Goal: Information Seeking & Learning: Learn about a topic

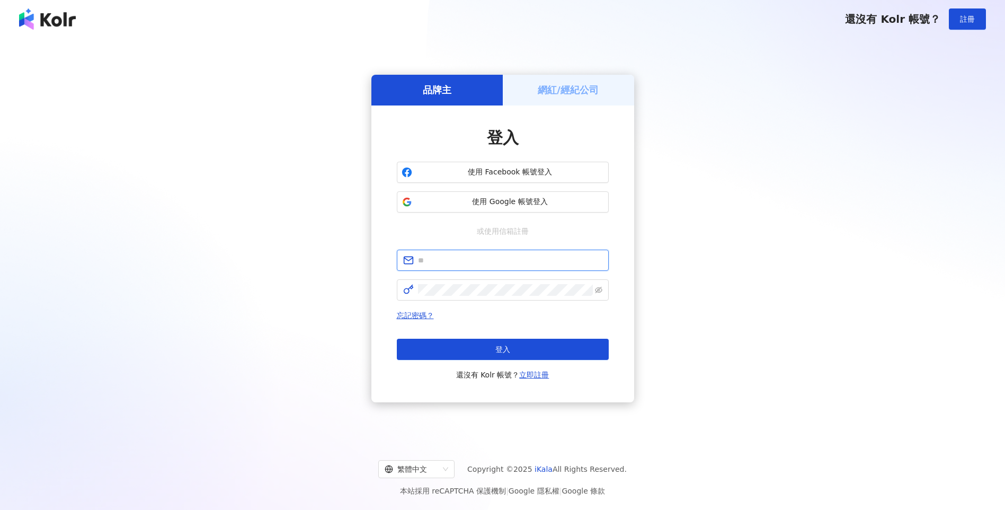
click at [444, 258] on input "text" at bounding box center [510, 260] width 184 height 12
type input "**********"
click button "登入" at bounding box center [503, 349] width 212 height 21
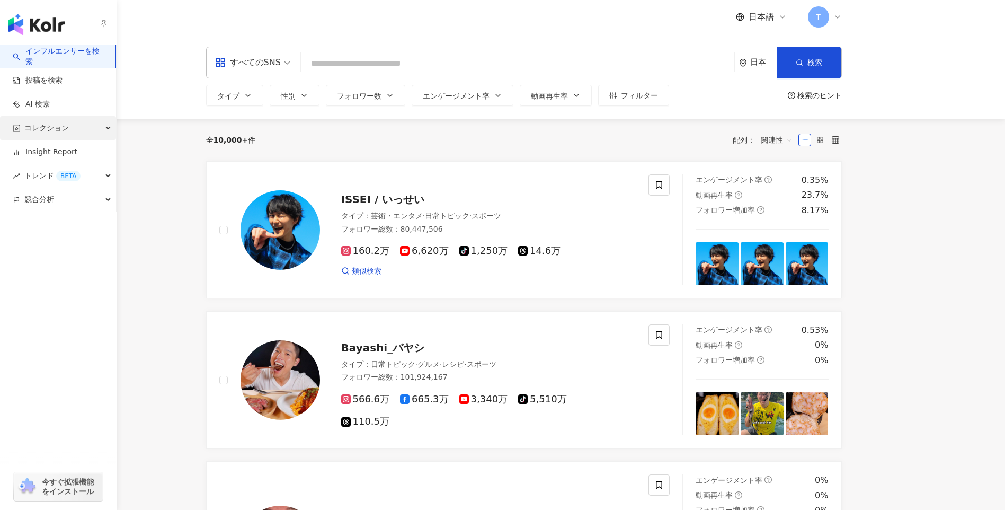
click at [51, 134] on span "コレクション" at bounding box center [46, 128] width 45 height 24
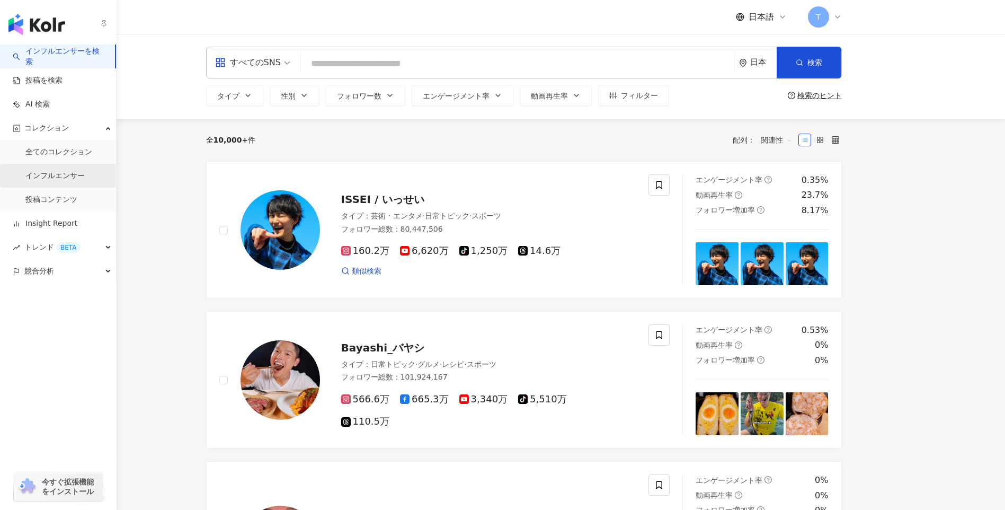
click at [58, 181] on link "インフルエンサー" at bounding box center [54, 176] width 59 height 11
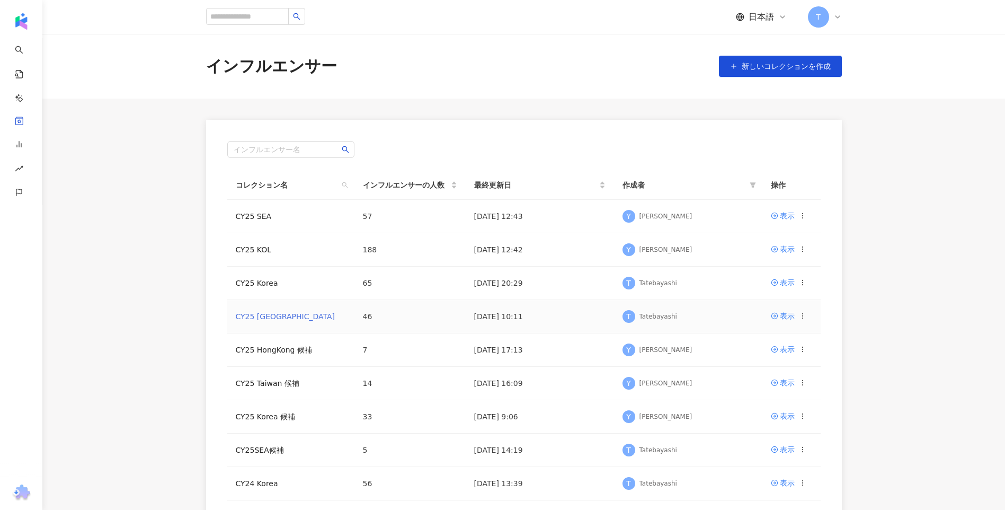
click at [261, 317] on link "CY25 Taiwan" at bounding box center [286, 316] width 100 height 8
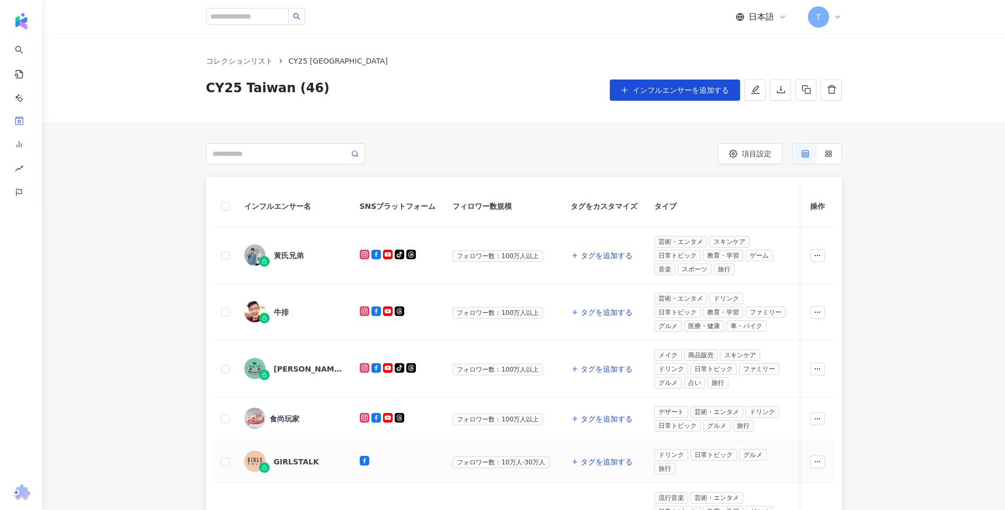
click at [297, 467] on div "GIRLSTALK" at bounding box center [293, 461] width 99 height 22
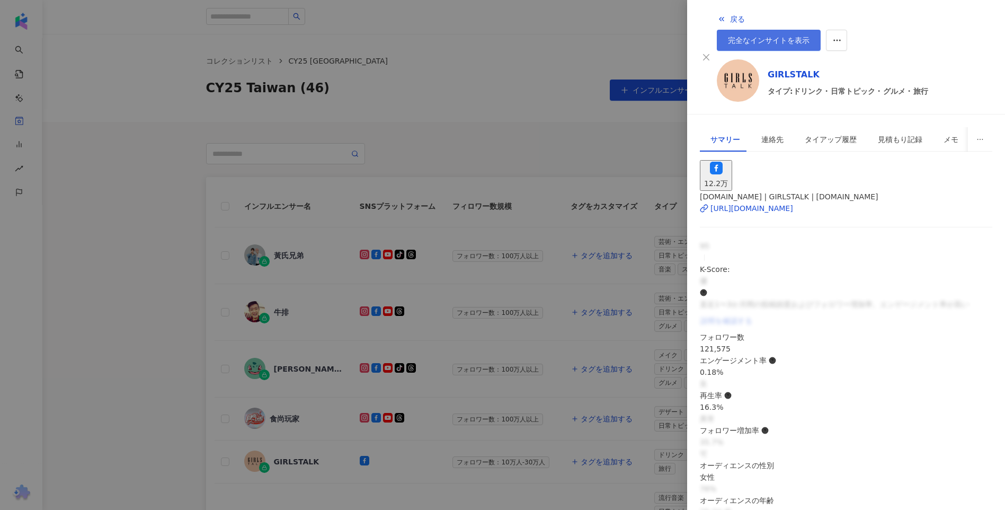
click at [821, 30] on link "完全なインサイトを表示" at bounding box center [769, 40] width 104 height 21
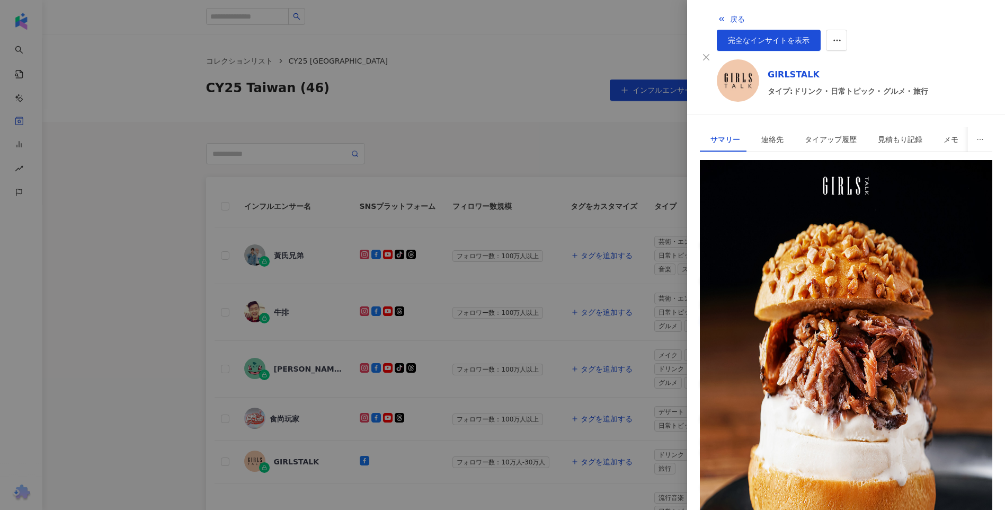
click at [96, 351] on div at bounding box center [502, 255] width 1005 height 510
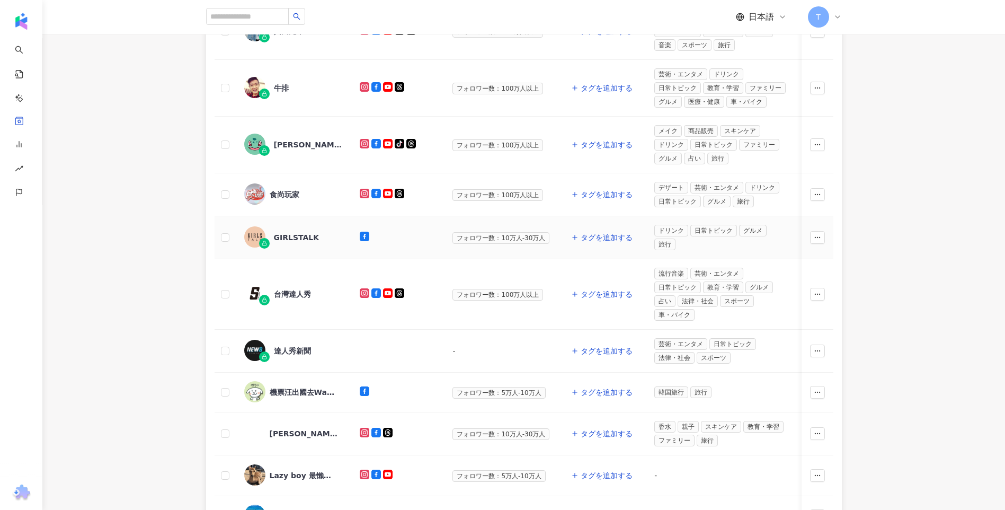
scroll to position [371, 0]
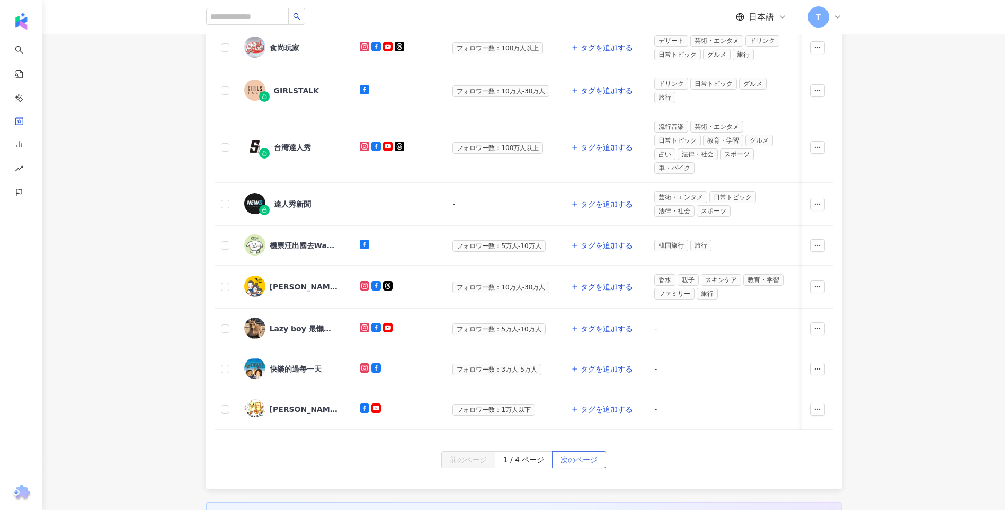
click at [564, 463] on span "次のページ" at bounding box center [579, 460] width 37 height 17
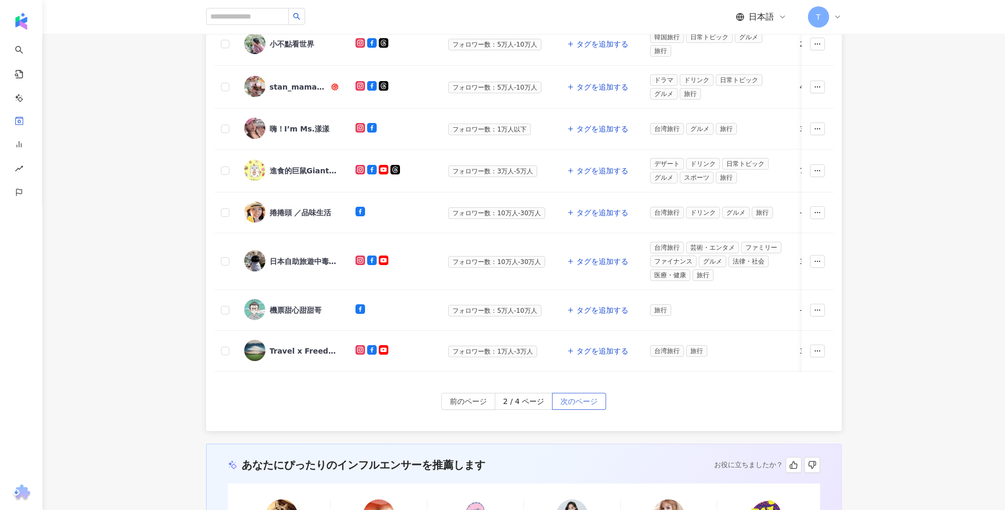
click at [578, 410] on span "次のページ" at bounding box center [579, 401] width 37 height 17
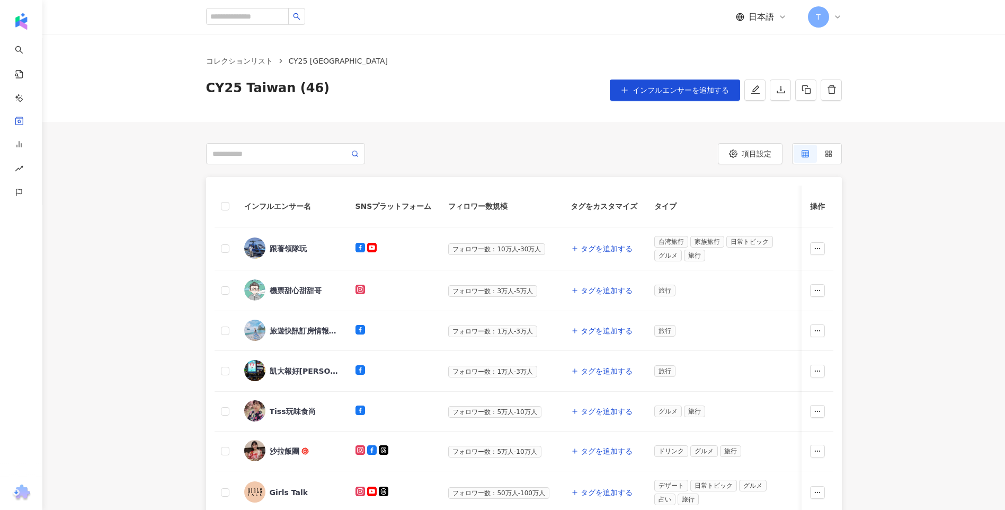
scroll to position [318, 0]
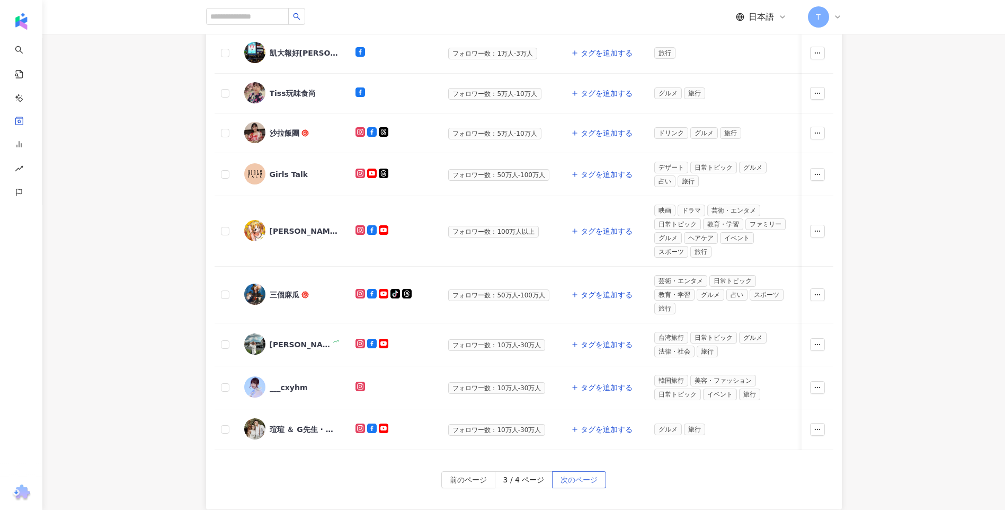
click at [583, 478] on span "次のページ" at bounding box center [579, 480] width 37 height 17
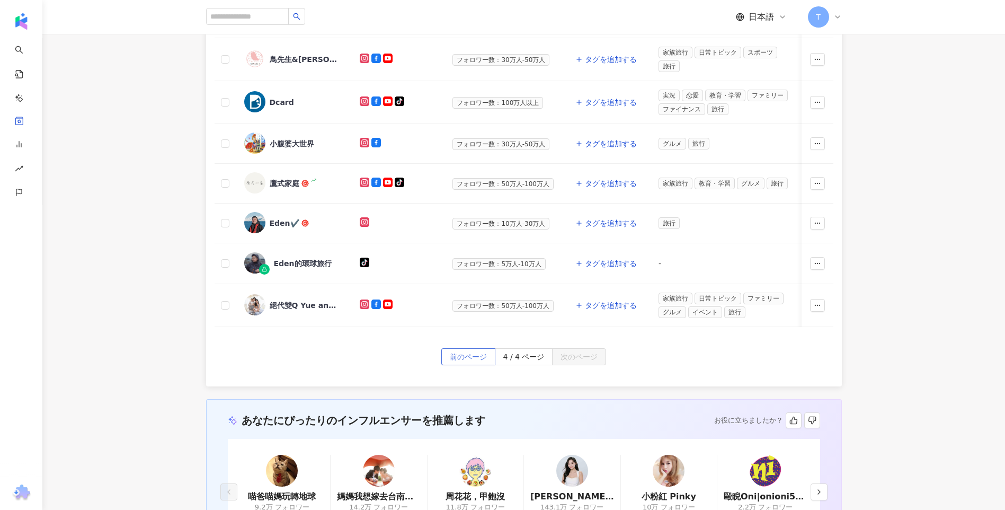
click at [472, 361] on span "前のページ" at bounding box center [468, 357] width 37 height 17
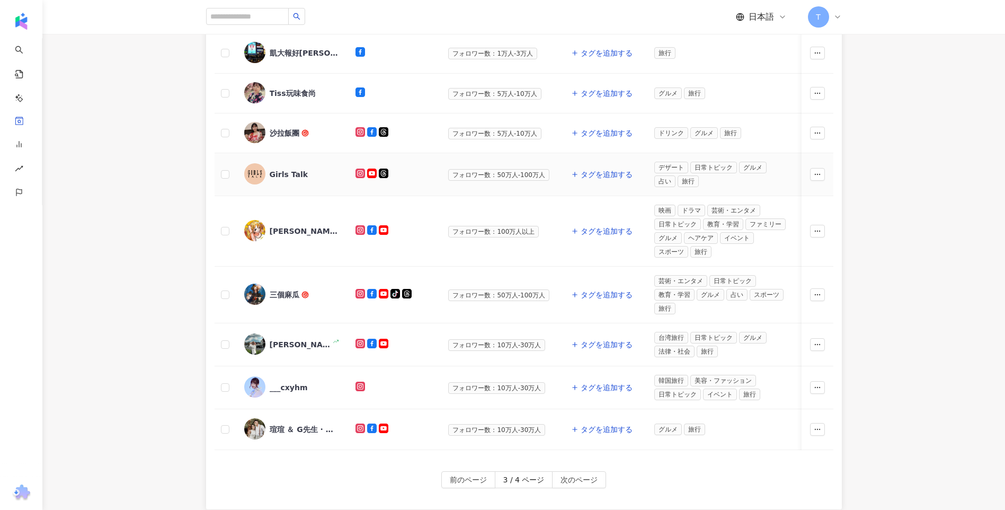
click at [304, 175] on span "Girls Talk" at bounding box center [304, 174] width 69 height 11
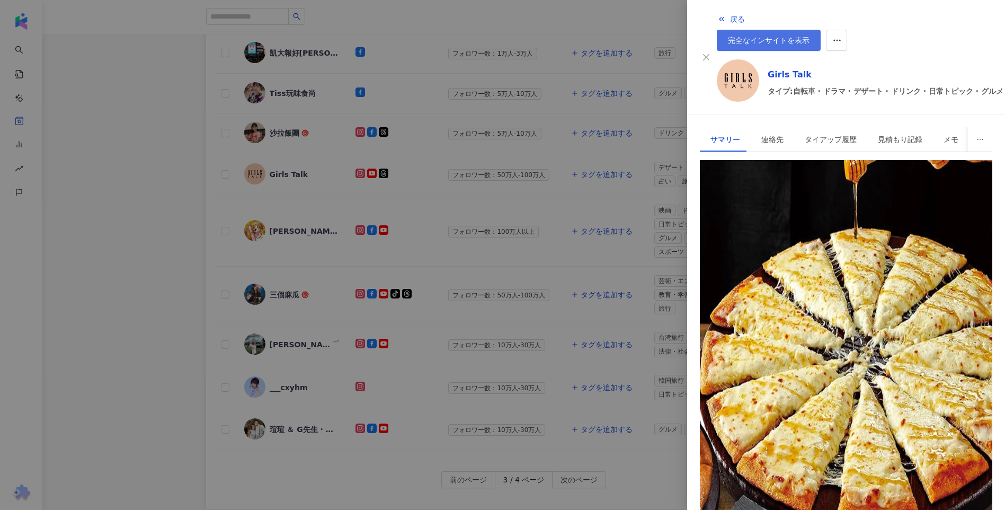
click at [821, 30] on link "完全なインサイトを表示" at bounding box center [769, 40] width 104 height 21
click at [33, 175] on div at bounding box center [502, 255] width 1005 height 510
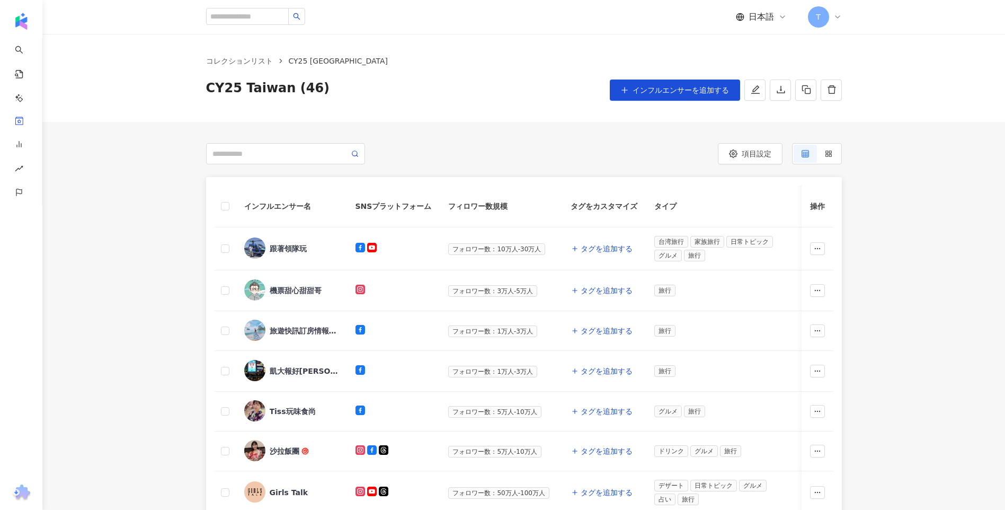
scroll to position [371, 0]
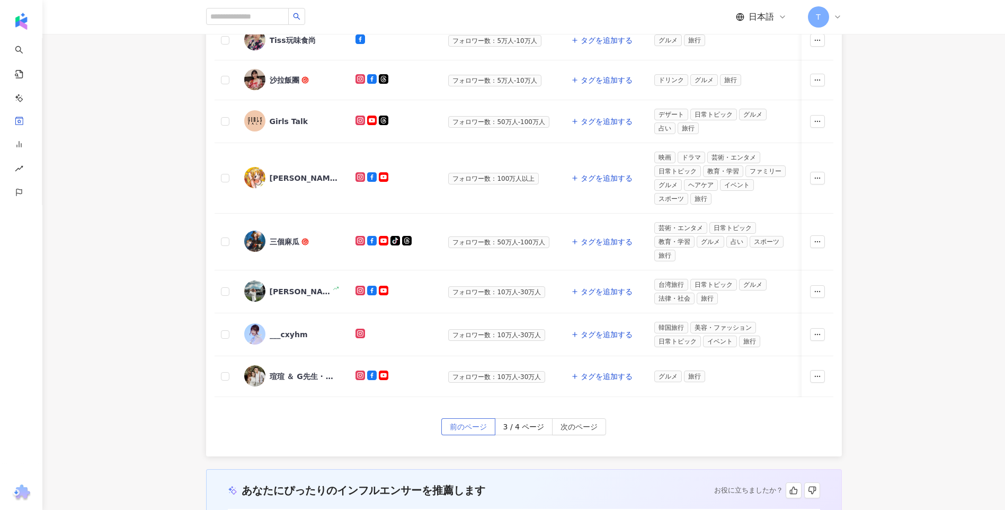
click at [487, 434] on span "前のページ" at bounding box center [468, 427] width 37 height 17
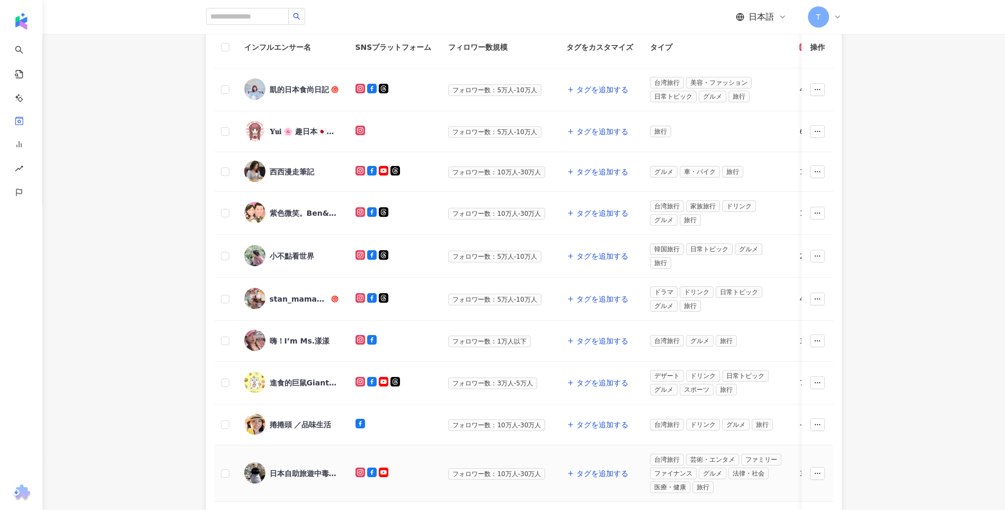
scroll to position [424, 0]
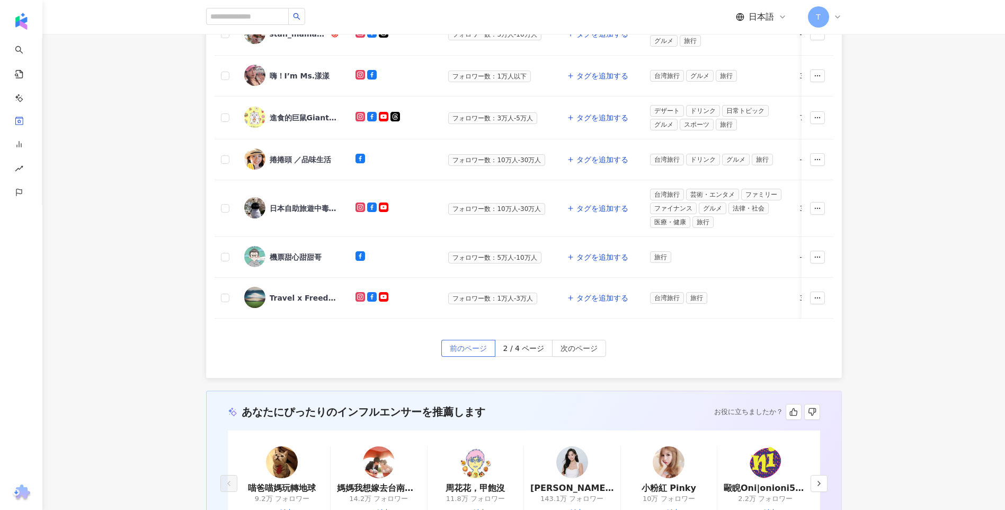
click at [473, 347] on button "前のページ" at bounding box center [468, 348] width 54 height 17
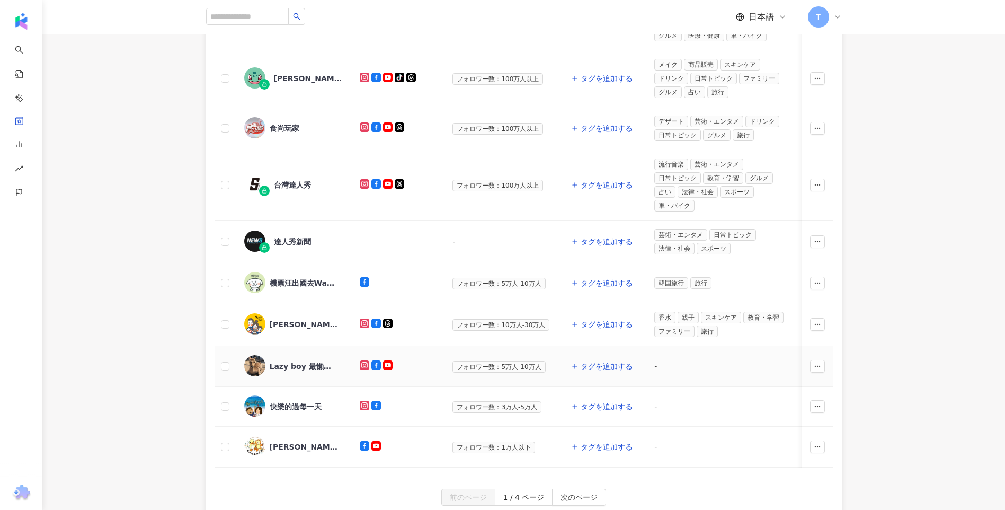
scroll to position [212, 0]
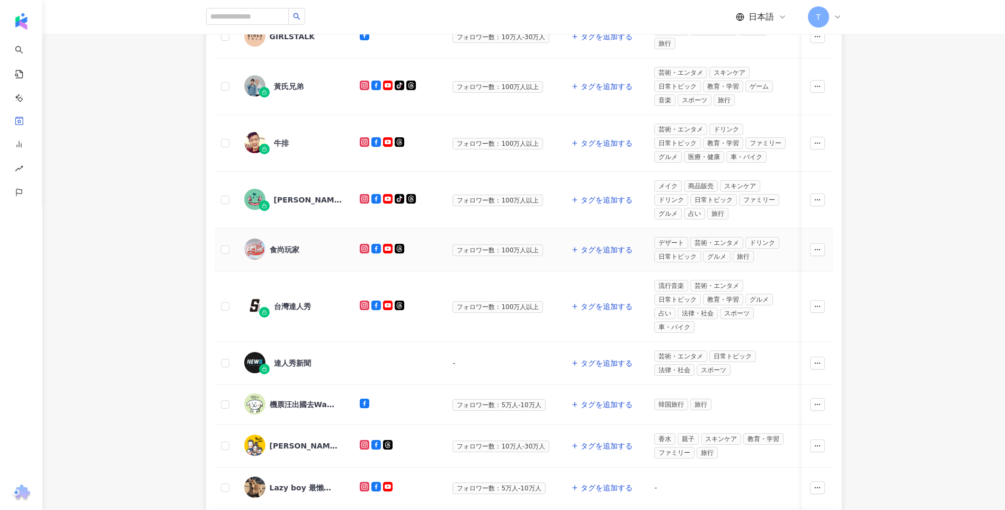
click at [293, 251] on div "食尚玩家" at bounding box center [285, 249] width 30 height 11
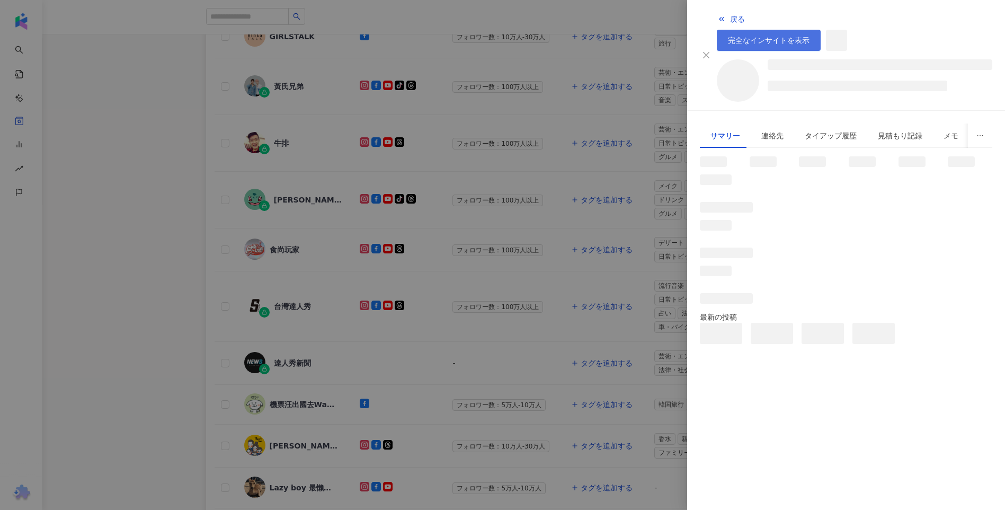
click at [821, 30] on link "完全なインサイトを表示" at bounding box center [769, 40] width 104 height 21
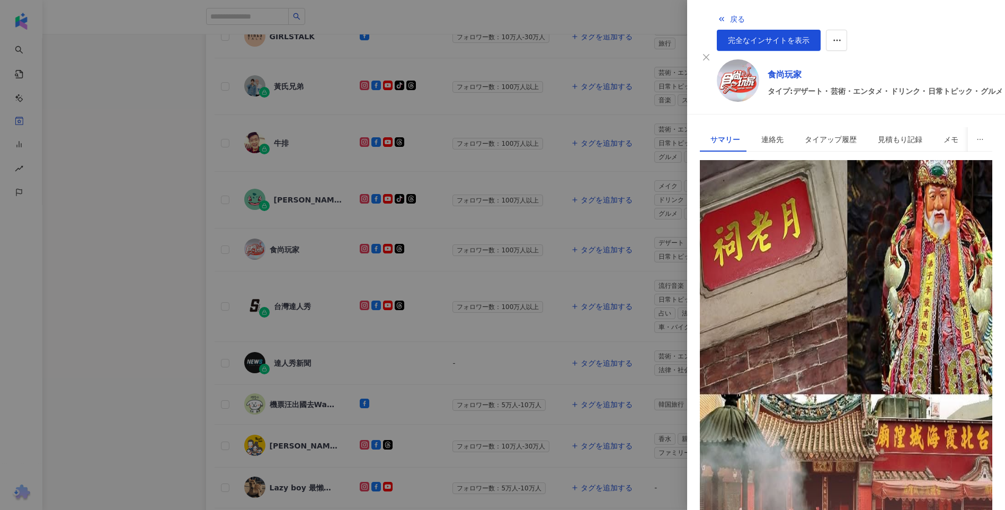
click at [890, 30] on div "戻る 完全なインサイトを表示" at bounding box center [871, 29] width 309 height 42
click at [810, 36] on span "完全なインサイトを表示" at bounding box center [769, 40] width 82 height 8
click at [138, 249] on div at bounding box center [502, 255] width 1005 height 510
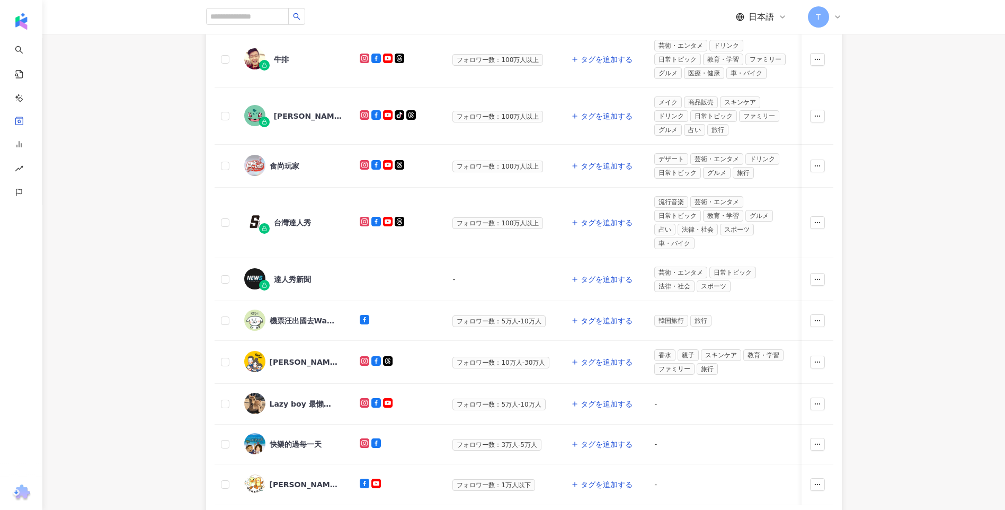
scroll to position [424, 0]
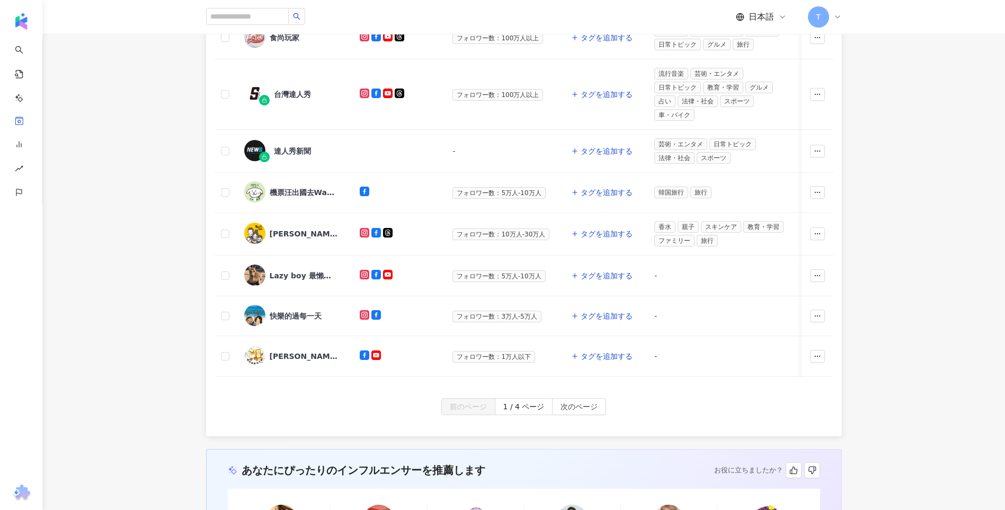
drag, startPoint x: 579, startPoint y: 419, endPoint x: 542, endPoint y: 413, distance: 38.1
click at [579, 416] on span "次のページ" at bounding box center [579, 407] width 37 height 17
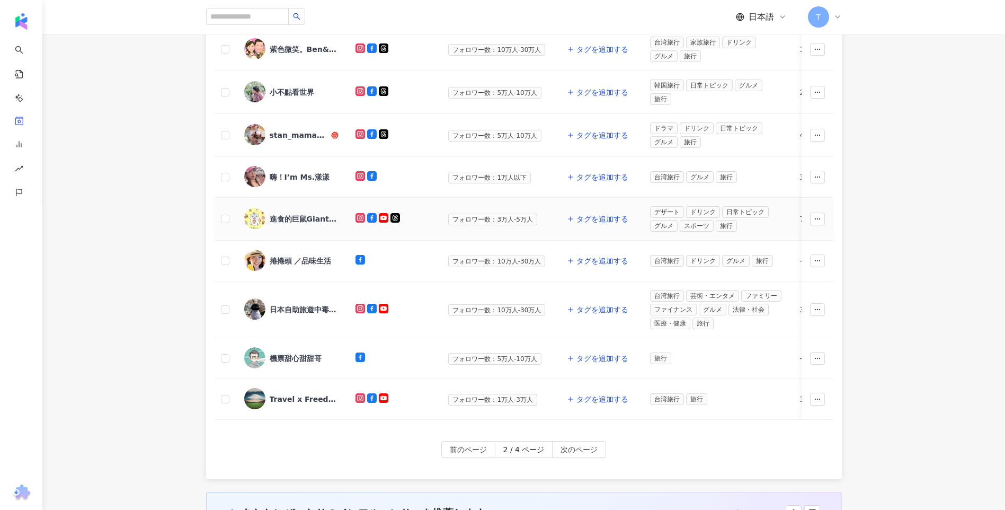
scroll to position [477, 0]
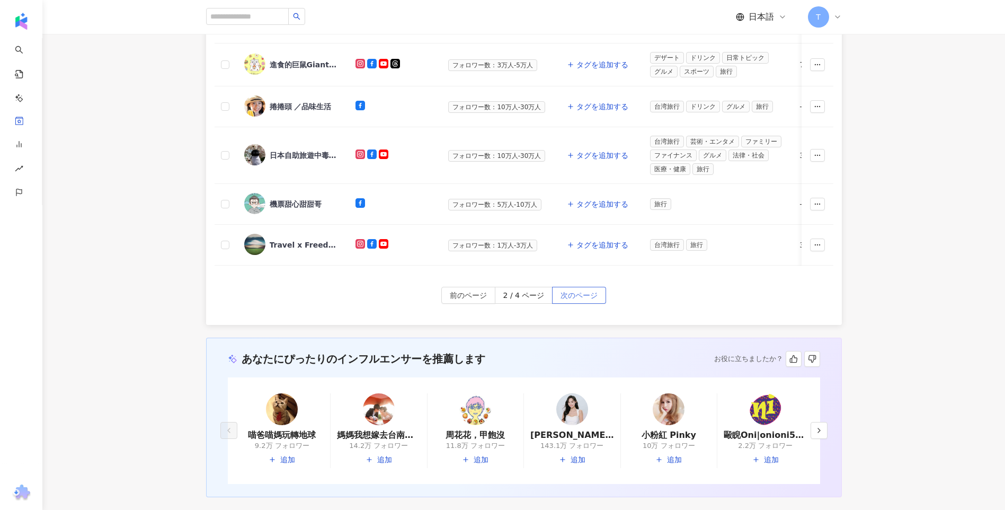
click at [578, 304] on span "次のページ" at bounding box center [579, 295] width 37 height 17
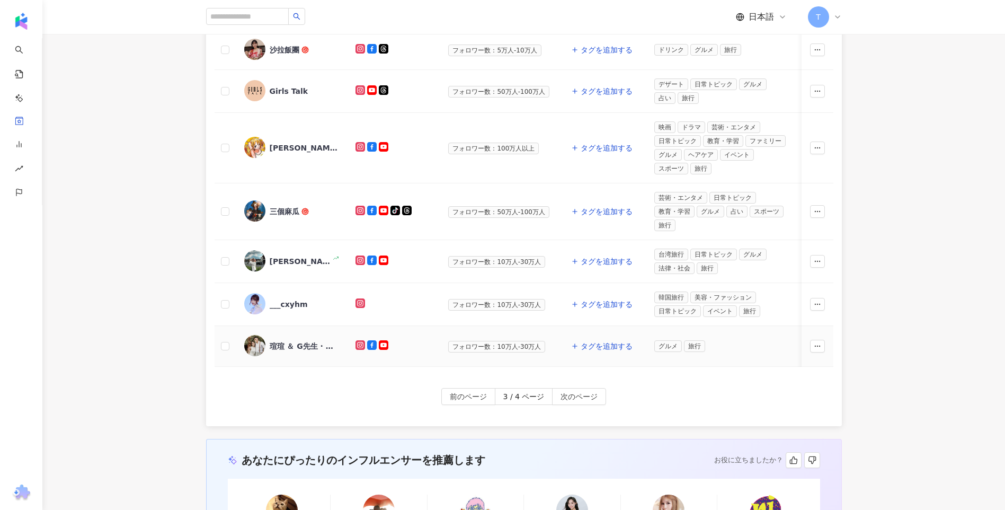
scroll to position [265, 0]
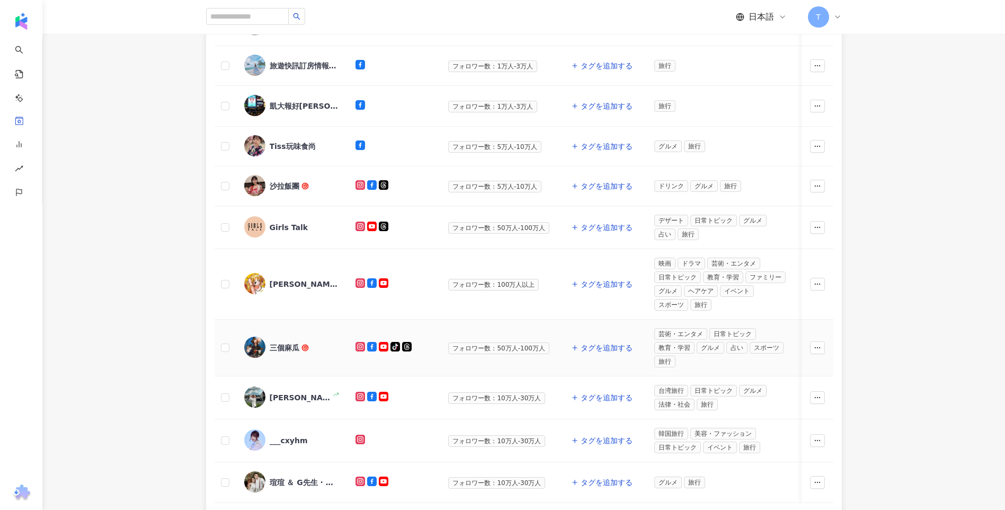
click at [291, 343] on div "三個麻瓜" at bounding box center [285, 347] width 30 height 11
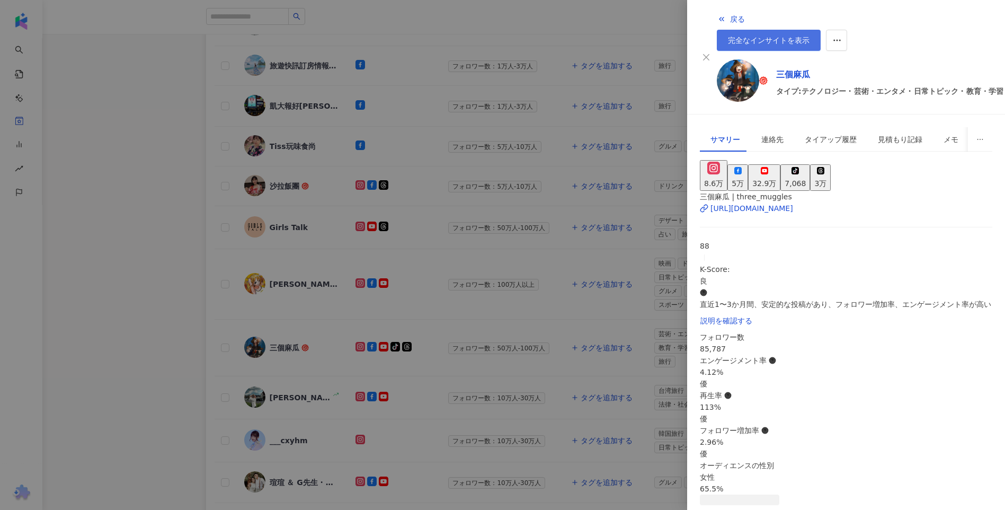
click at [821, 30] on link "完全なインサイトを表示" at bounding box center [769, 40] width 104 height 21
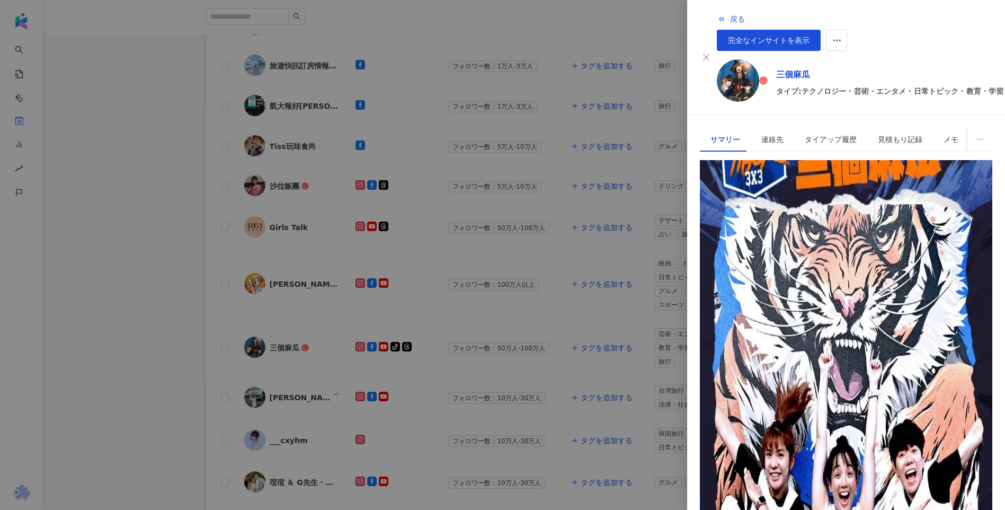
click at [131, 281] on div at bounding box center [502, 255] width 1005 height 510
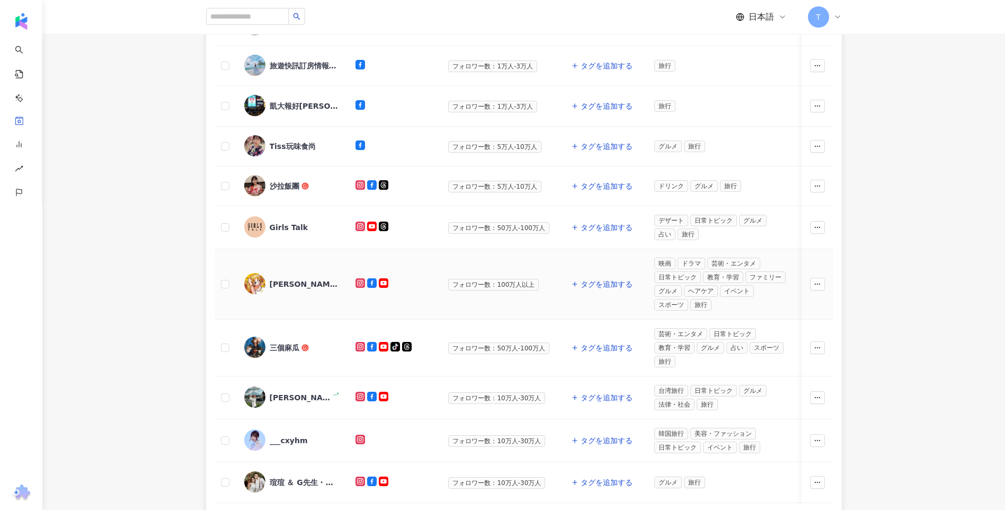
click at [304, 290] on div "阿部瑪利亞 Maria Abe" at bounding box center [291, 284] width 94 height 22
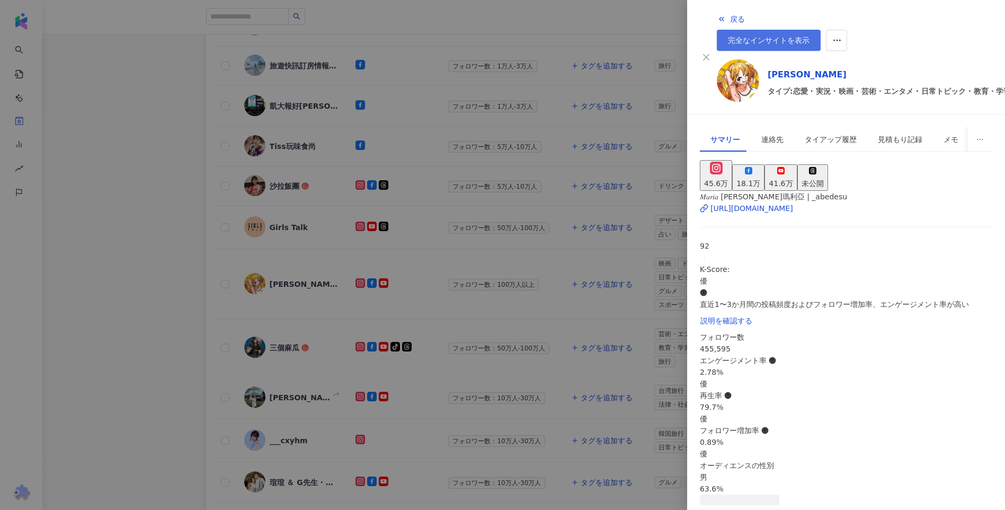
click at [821, 30] on link "完全なインサイトを表示" at bounding box center [769, 40] width 104 height 21
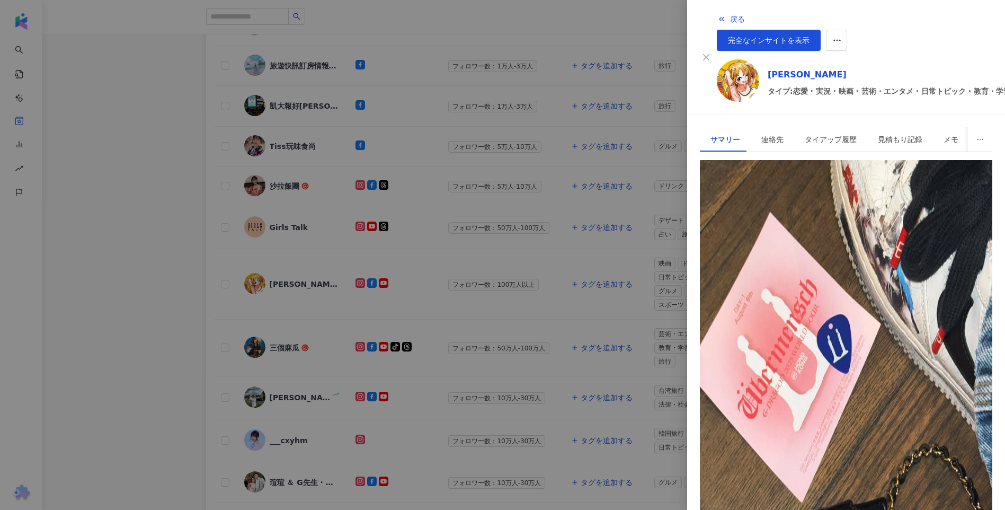
click at [156, 190] on div at bounding box center [502, 255] width 1005 height 510
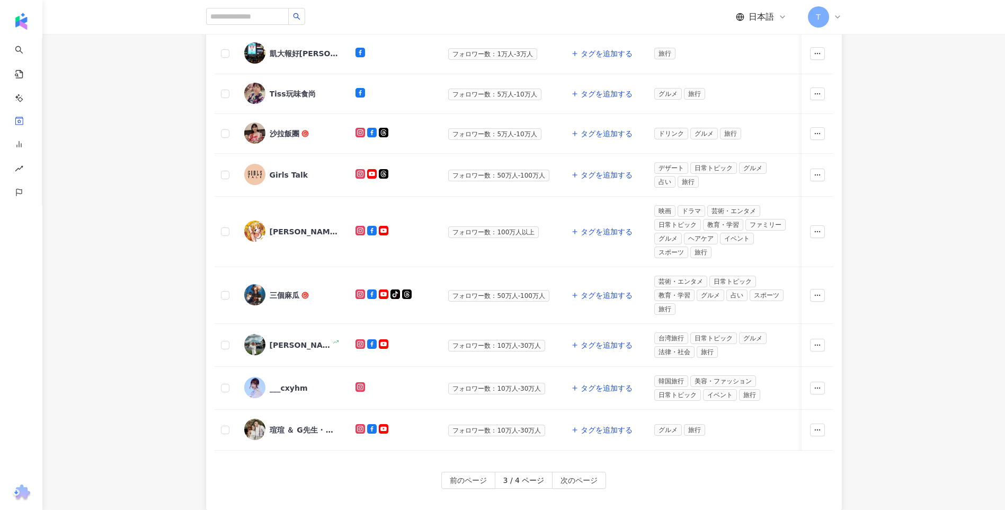
scroll to position [424, 0]
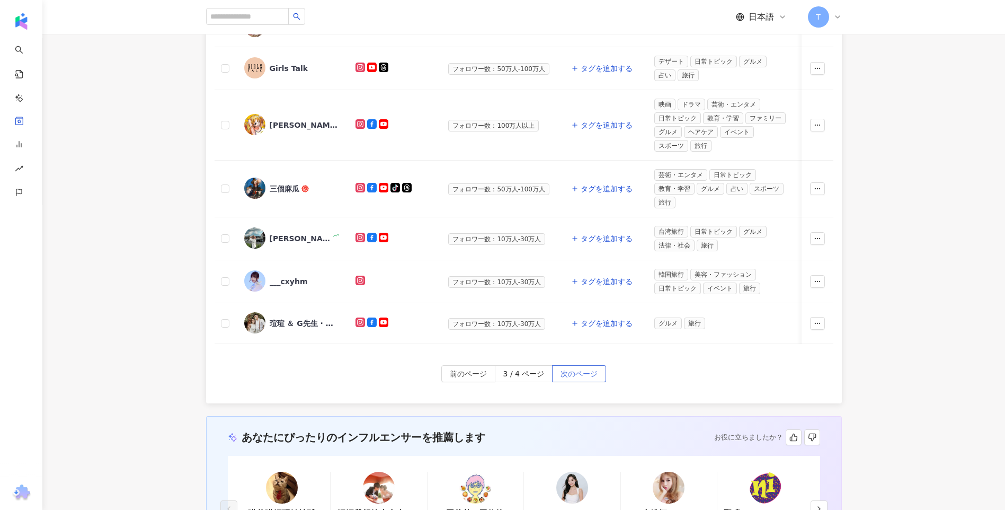
click at [566, 379] on span "次のページ" at bounding box center [579, 374] width 37 height 17
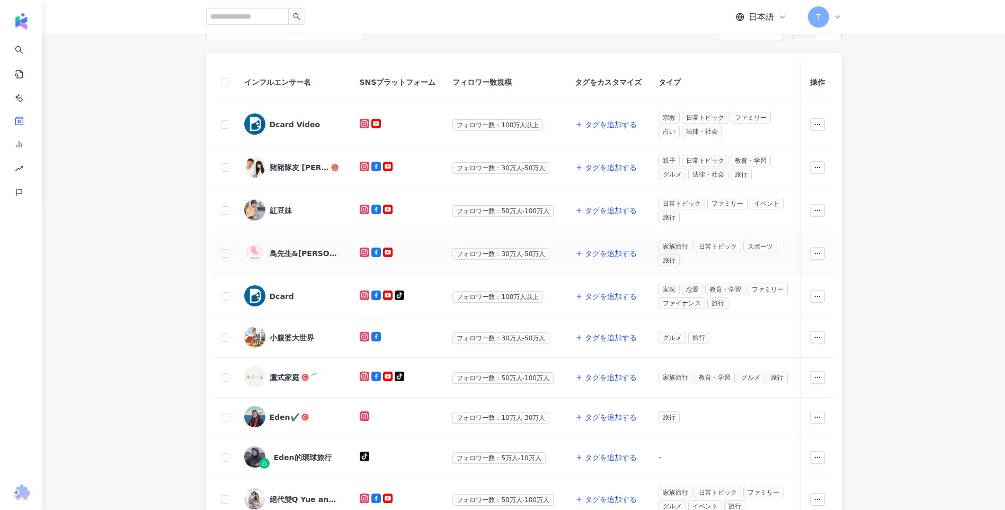
scroll to position [106, 0]
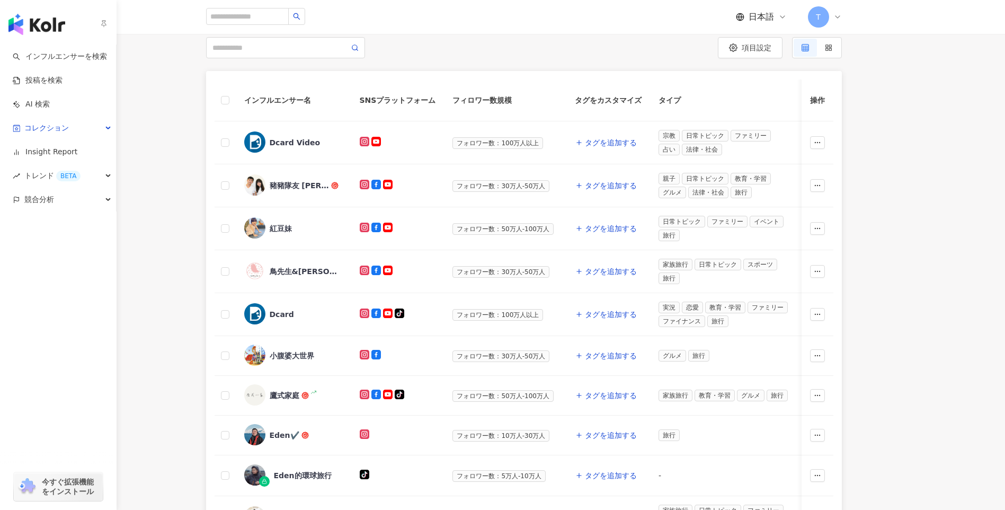
click at [28, 22] on img "button" at bounding box center [36, 24] width 57 height 21
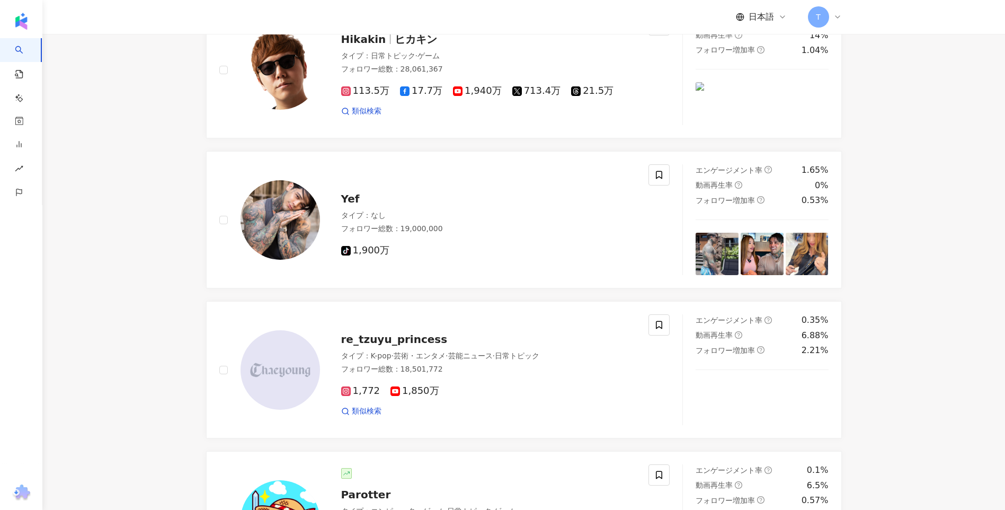
scroll to position [1701, 0]
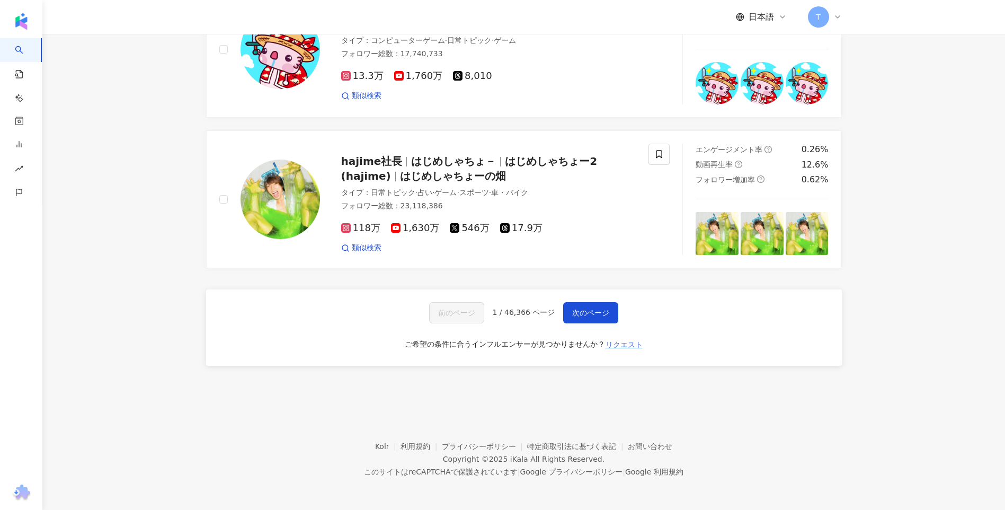
click at [629, 349] on span "リクエスト" at bounding box center [624, 344] width 37 height 8
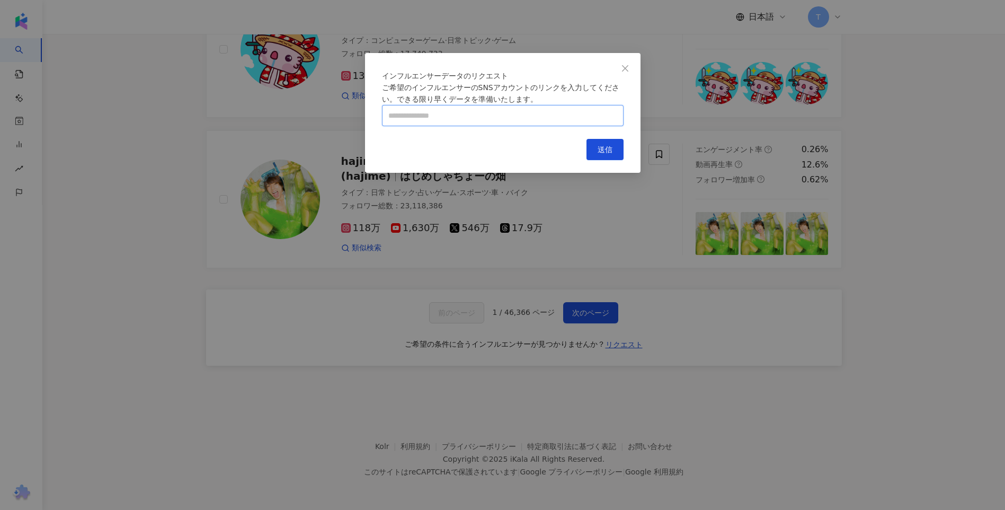
click at [496, 126] on input "text" at bounding box center [503, 115] width 242 height 21
paste input "**********"
type input "**********"
click at [608, 154] on span "送信" at bounding box center [605, 149] width 15 height 8
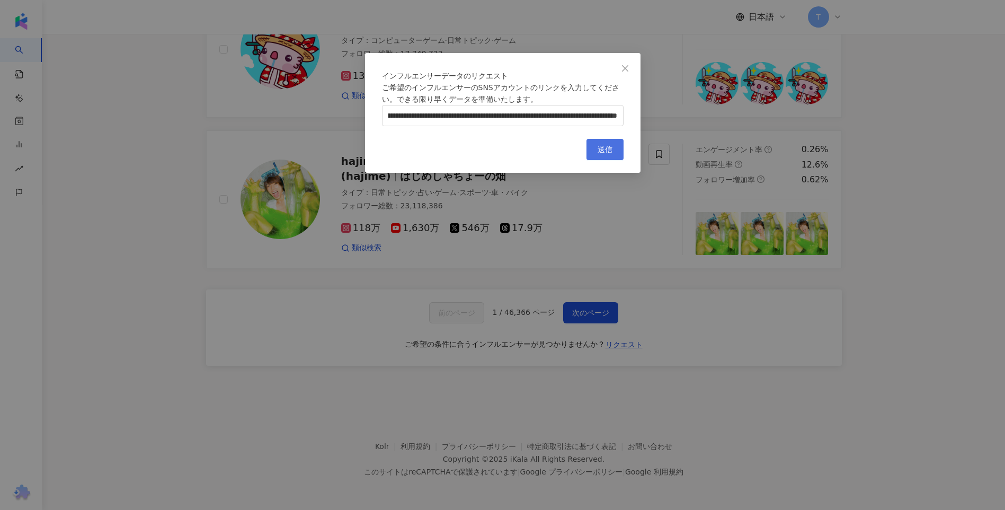
scroll to position [0, 0]
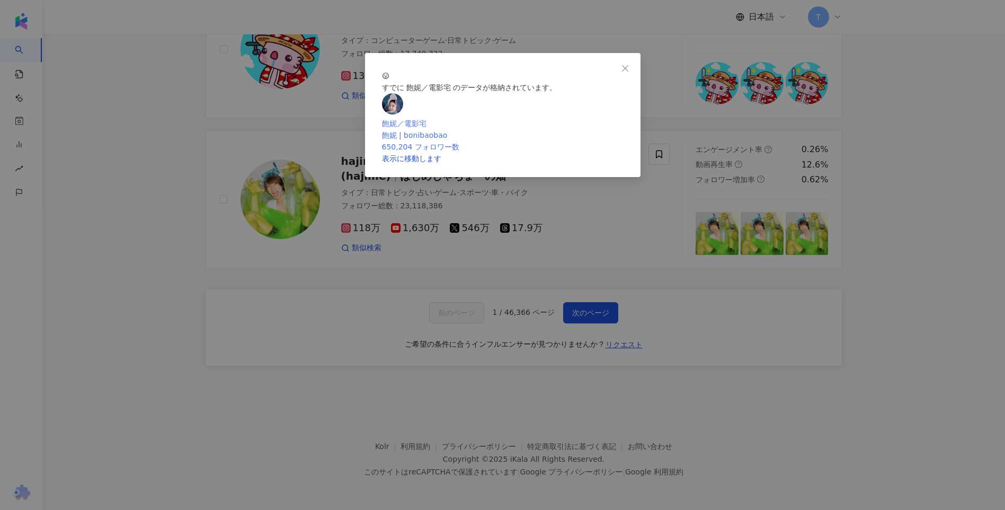
click at [606, 153] on link "飽妮／電影宅 飽妮 | bonibaobao 650,204 フォロワー数" at bounding box center [503, 130] width 242 height 45
click at [629, 72] on icon "close" at bounding box center [625, 68] width 8 height 8
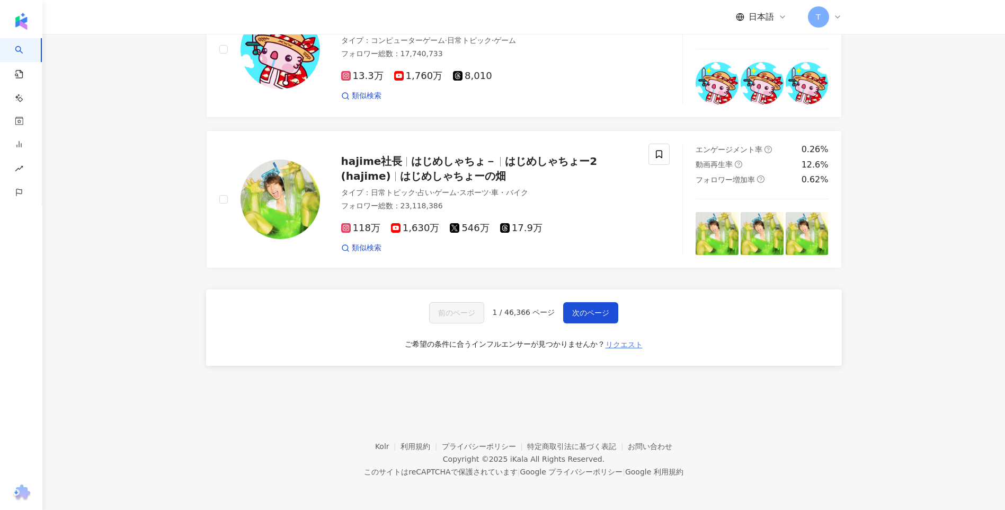
click at [624, 350] on button "リクエスト" at bounding box center [624, 344] width 38 height 17
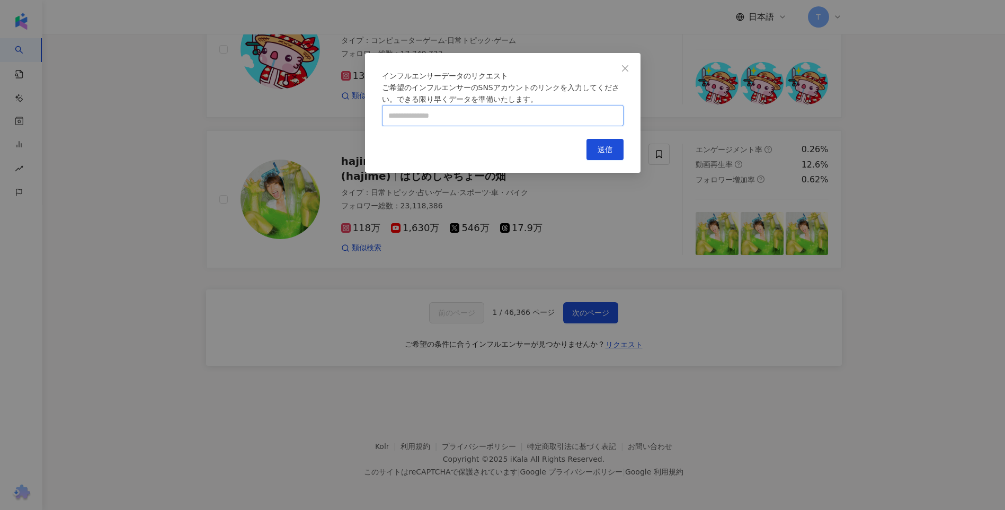
click at [542, 126] on input "text" at bounding box center [503, 115] width 242 height 21
paste input "**********"
type input "**********"
click at [589, 160] on button "送信" at bounding box center [605, 149] width 37 height 21
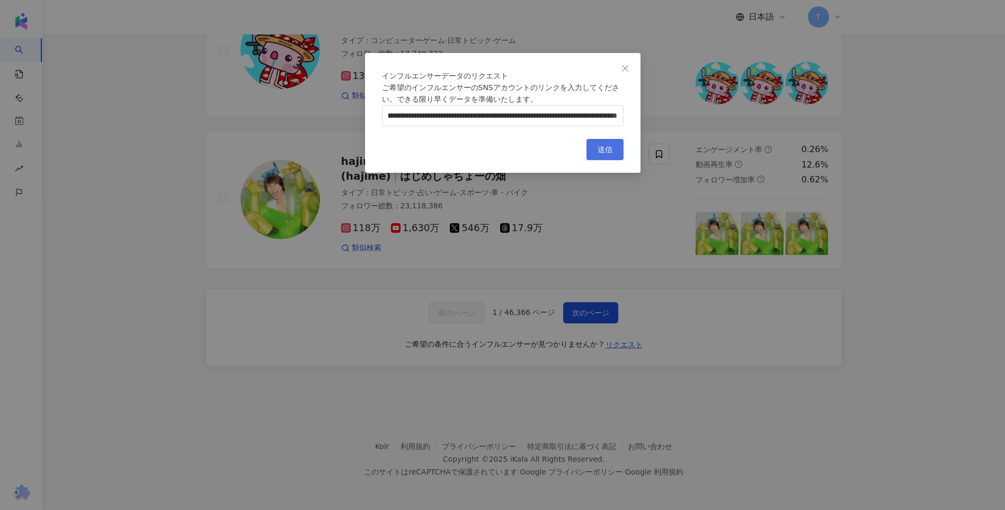
scroll to position [0, 0]
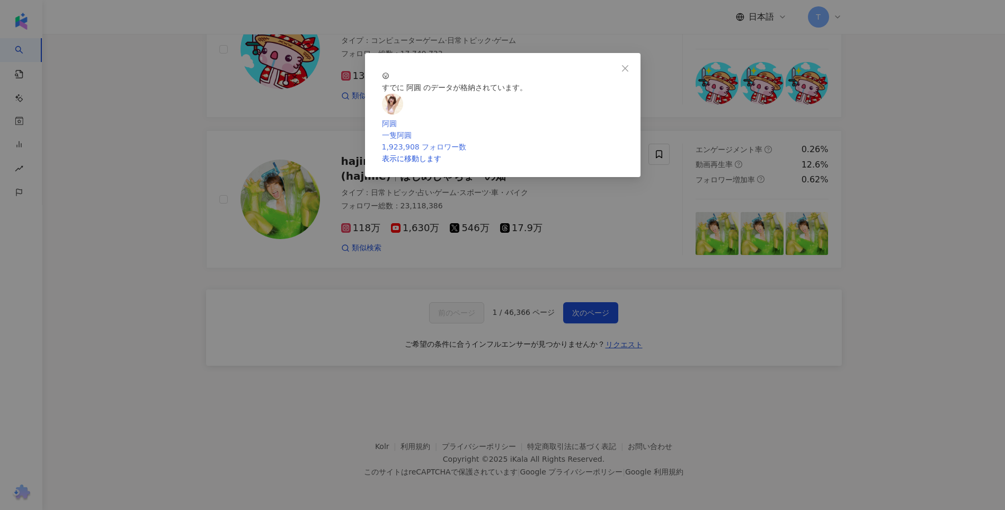
click at [573, 153] on link "阿圓 一隻阿圓 1,923,908 フォロワー数" at bounding box center [503, 130] width 242 height 45
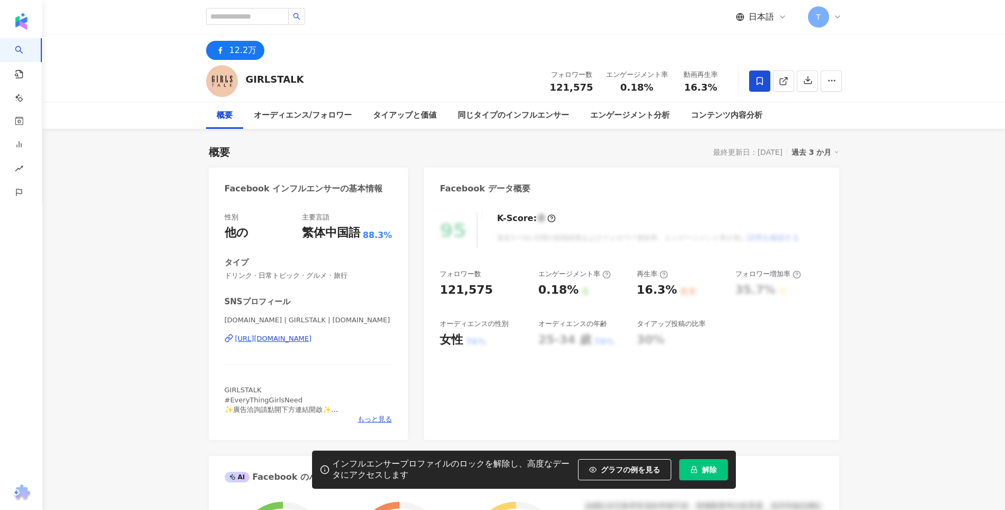
click at [719, 464] on button "解除" at bounding box center [703, 469] width 49 height 21
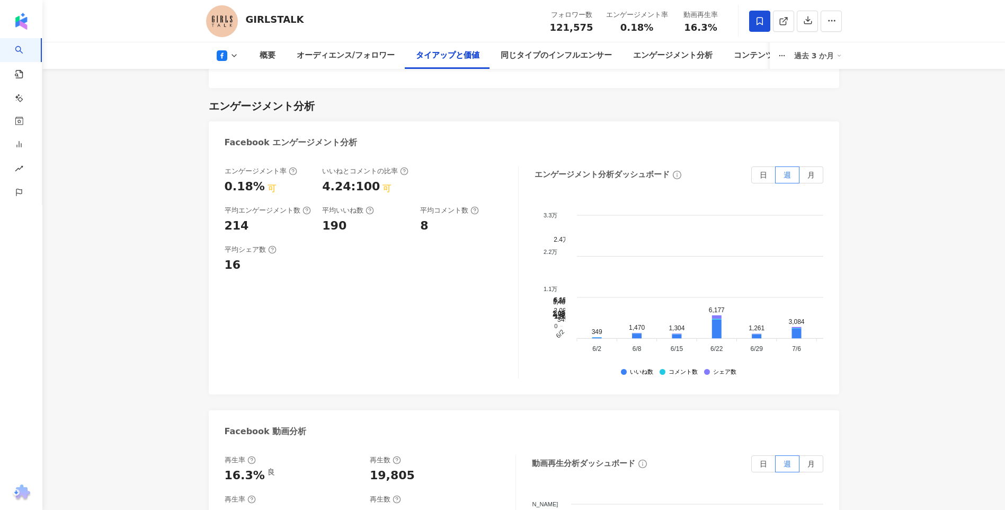
scroll to position [1855, 0]
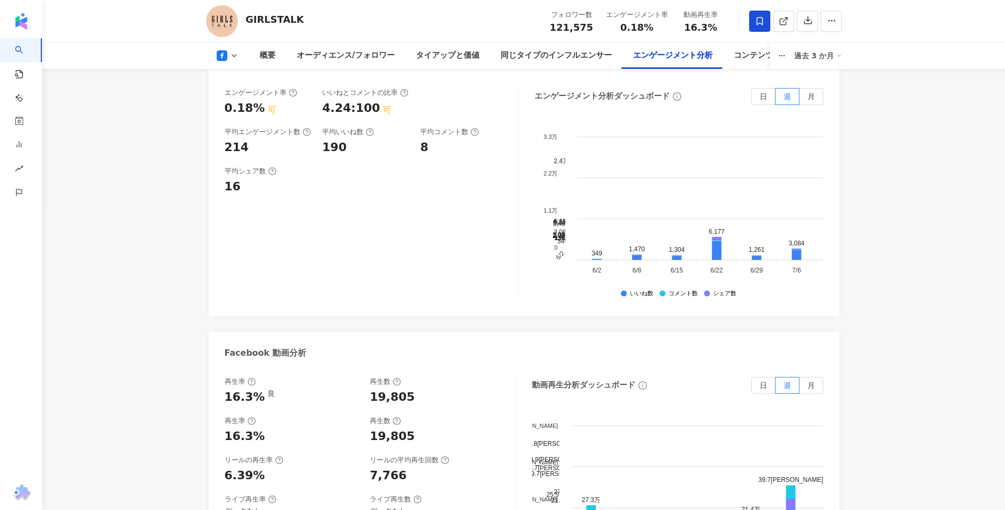
click at [926, 222] on main "12.2万 GIRLSTALK フォロワー数 121,575 エンゲージメント率 0.18% 動画再生率 16.3% 概要 オーディエンス/フォロワー タイア…" at bounding box center [523, 37] width 963 height 3717
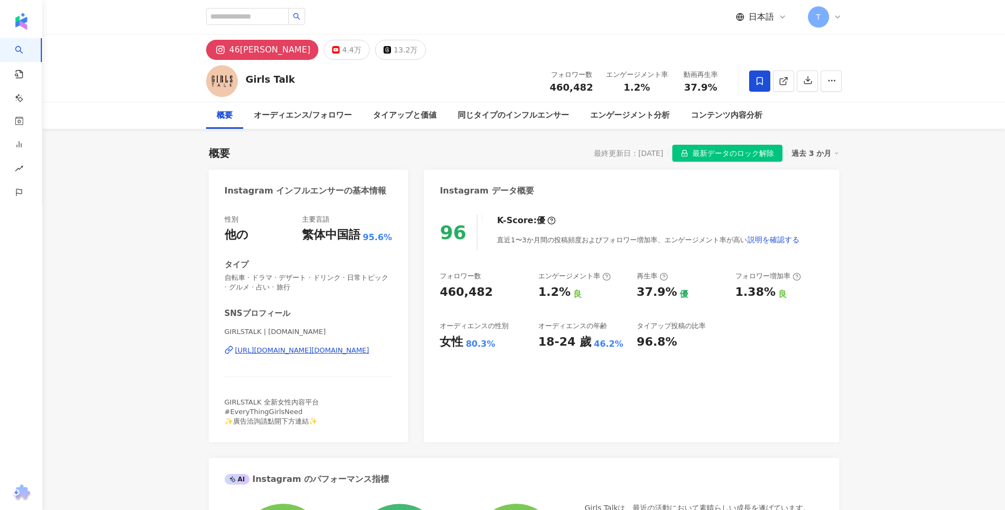
drag, startPoint x: 166, startPoint y: 218, endPoint x: 170, endPoint y: 2, distance: 215.7
click at [304, 350] on div "https://www.instagram.com/girlstalk.tw/" at bounding box center [302, 351] width 134 height 10
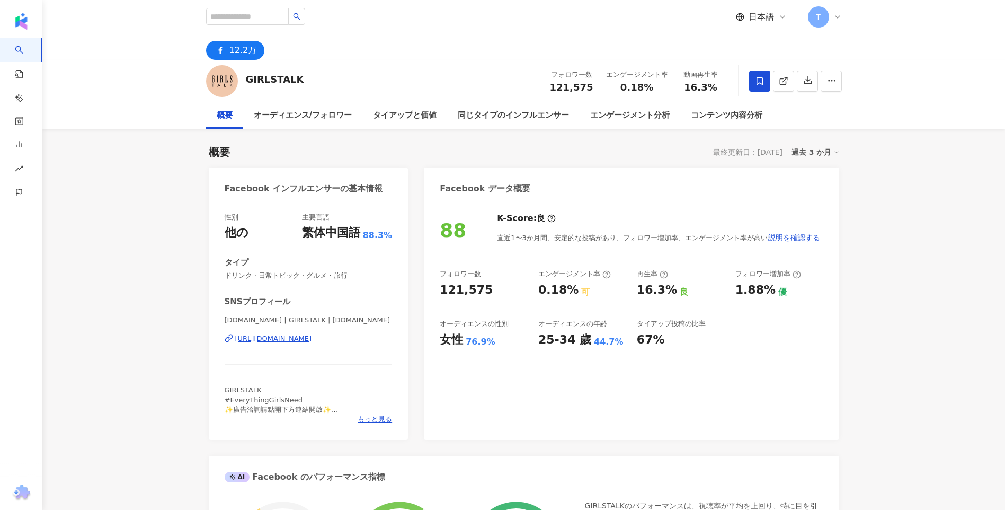
click at [312, 340] on div "[URL][DOMAIN_NAME]" at bounding box center [273, 339] width 77 height 10
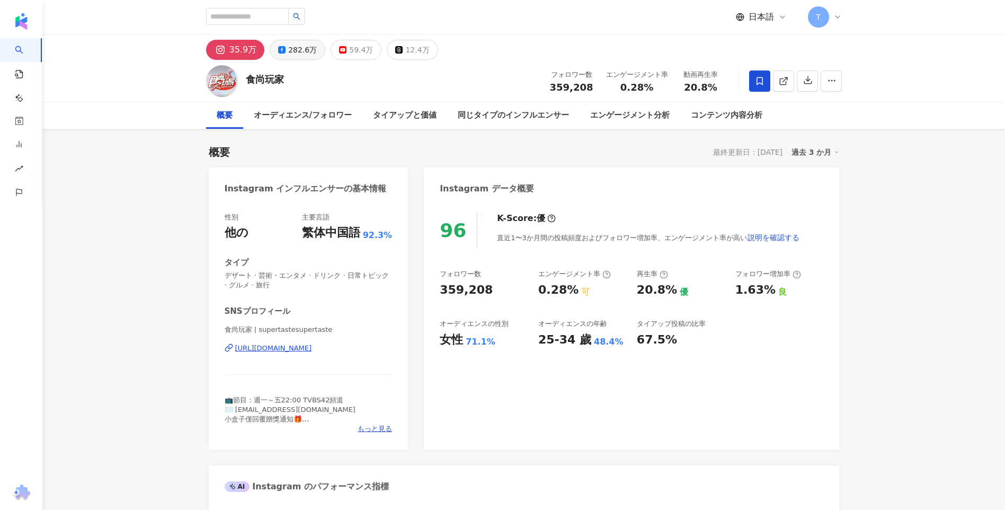
click at [305, 55] on div "282.6万" at bounding box center [302, 49] width 29 height 15
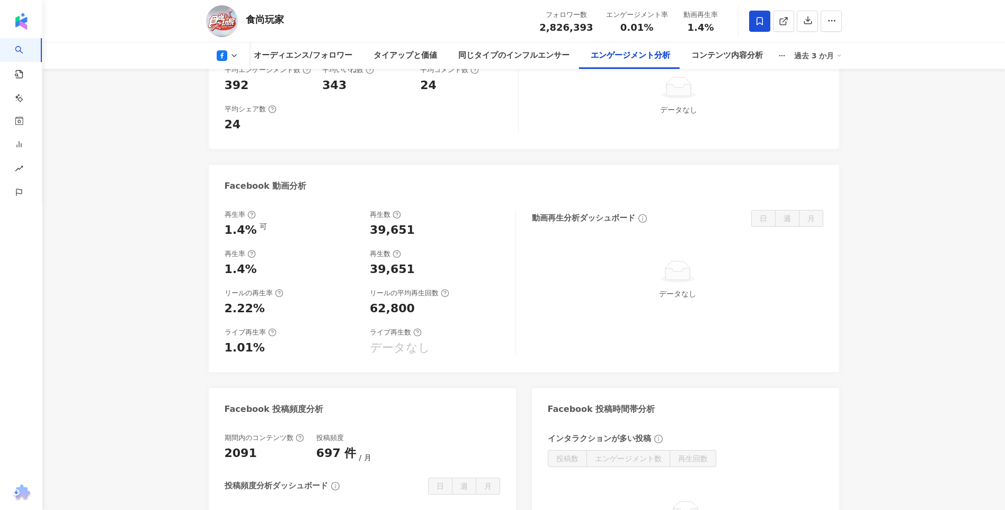
scroll to position [1749, 0]
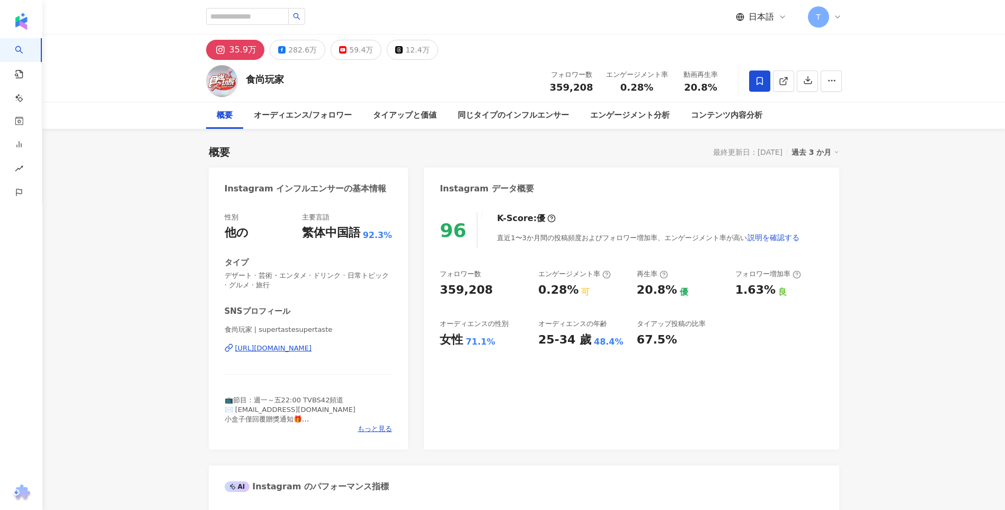
click at [286, 353] on div "https://www.instagram.com/supertastesupertaste/" at bounding box center [273, 348] width 77 height 10
click at [312, 54] on div "282.6万" at bounding box center [302, 49] width 29 height 15
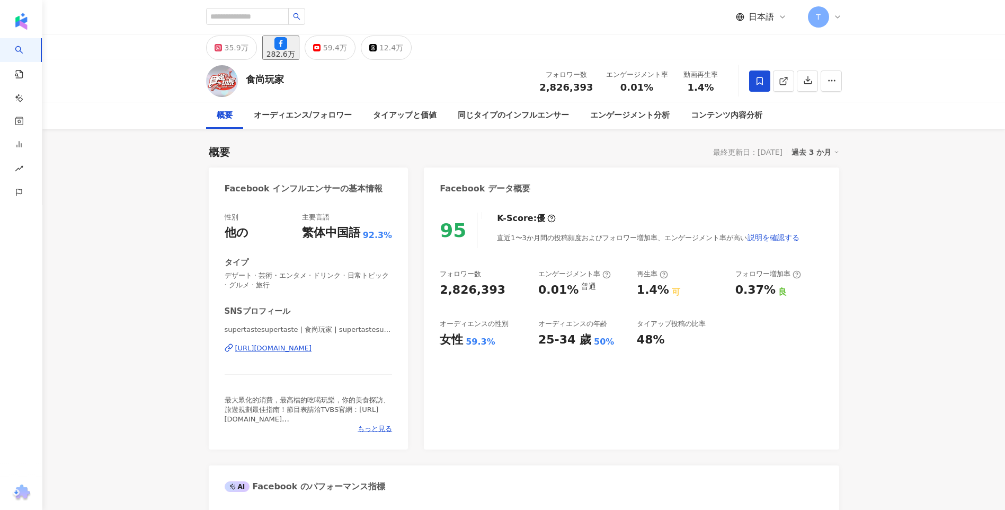
click at [276, 348] on div "https://www.facebook.com/111515882197852" at bounding box center [273, 348] width 77 height 10
click at [221, 48] on icon at bounding box center [218, 47] width 7 height 7
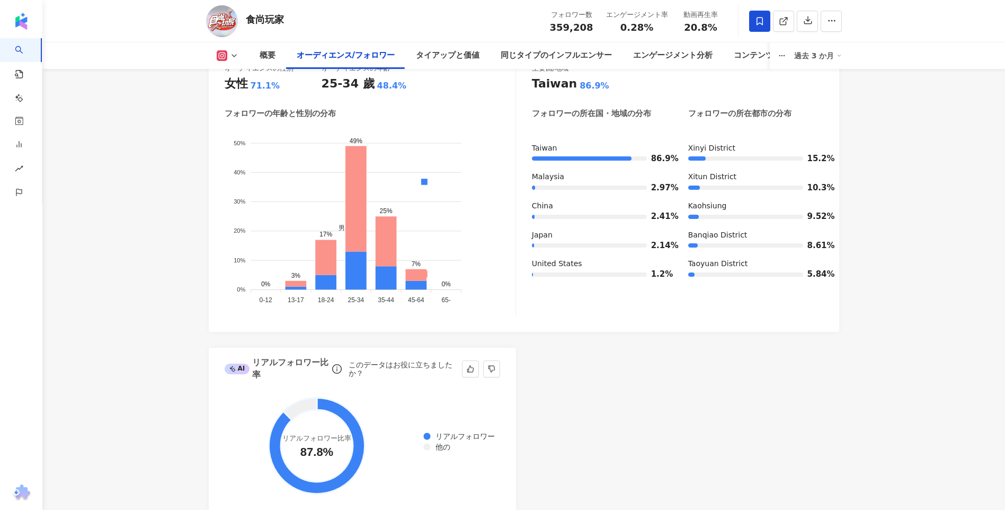
scroll to position [954, 0]
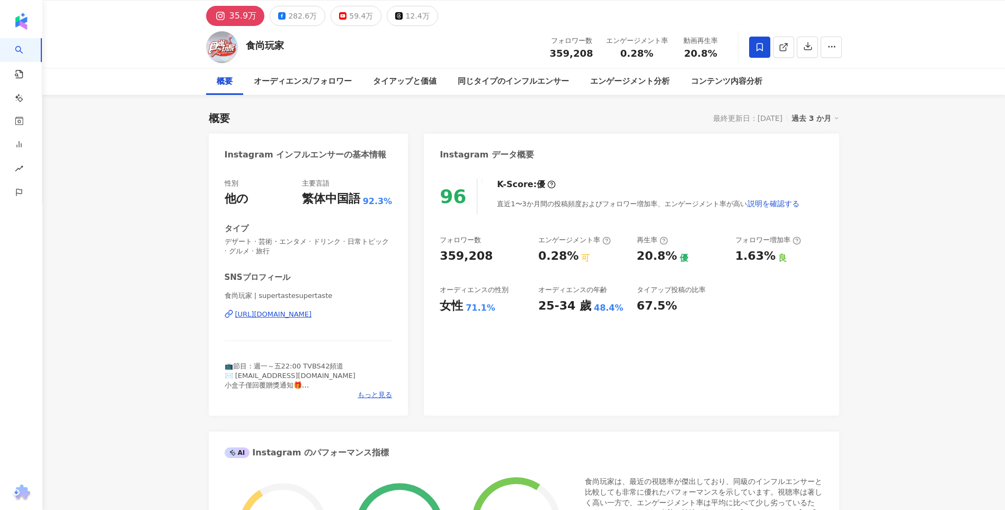
scroll to position [0, 0]
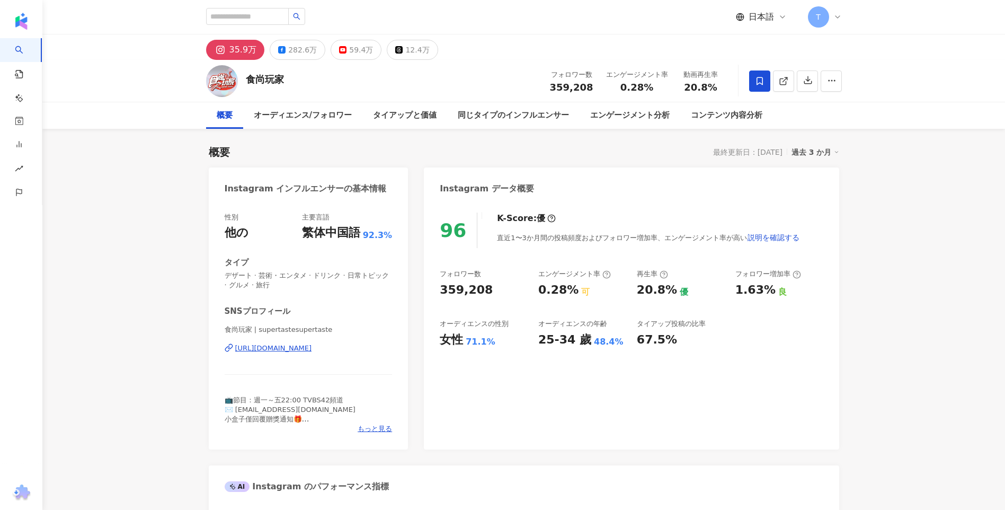
drag, startPoint x: 163, startPoint y: 151, endPoint x: 180, endPoint y: 43, distance: 108.9
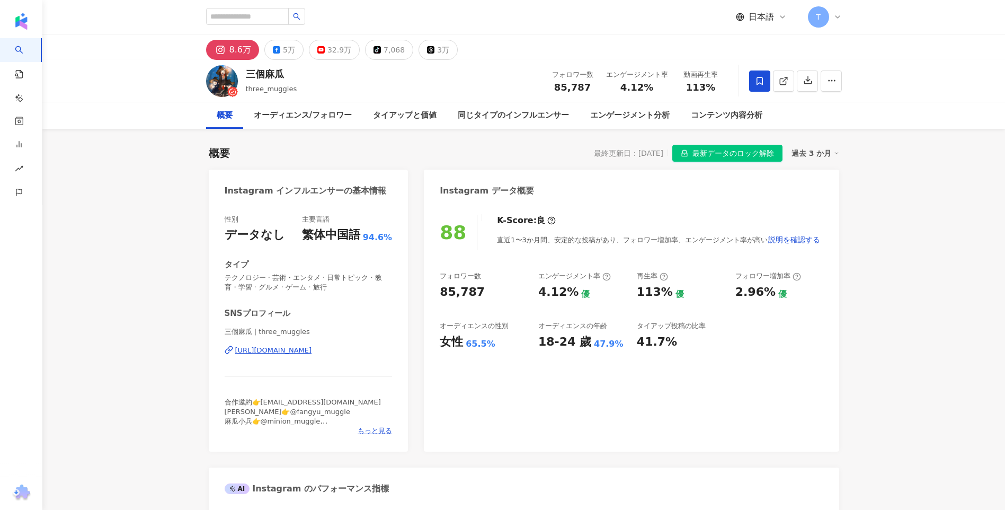
click at [829, 245] on div "88 K-Score : 良 直近1〜3か月間、安定的な投稿があり、フォロワー増加率、エンゲージメント率が高い 説明を確認する フォロワー数 85,787 エ…" at bounding box center [631, 328] width 415 height 248
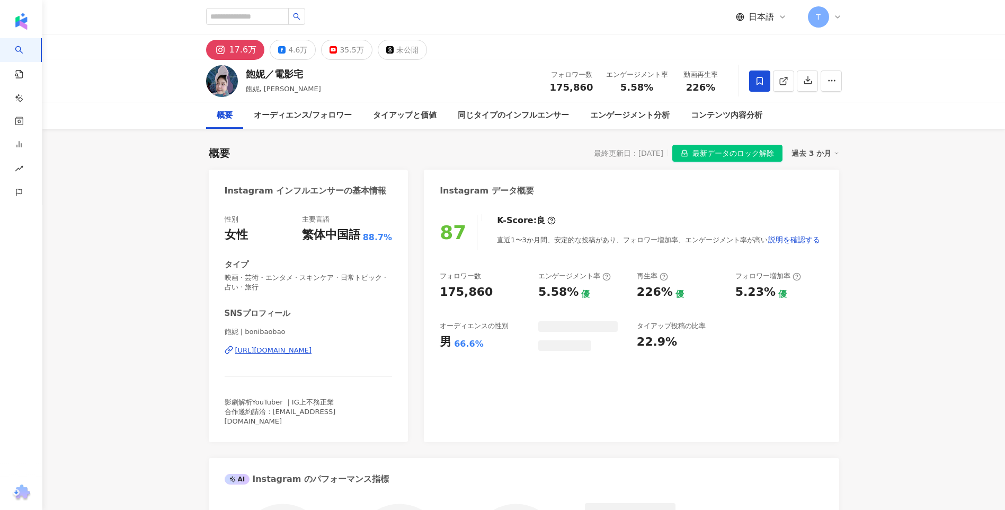
click at [117, 82] on div "飽妮／電影宅 飽妮, bonibaobao フォロワー数 175,860 エンゲージメント率 5.58% 動画再生率 226%" at bounding box center [523, 81] width 963 height 42
drag, startPoint x: 192, startPoint y: 0, endPoint x: 128, endPoint y: 225, distance: 233.5
click at [695, 52] on div "17.6万 4.6万 35.5万 未公開" at bounding box center [524, 46] width 678 height 25
